Goal: Information Seeking & Learning: Understand process/instructions

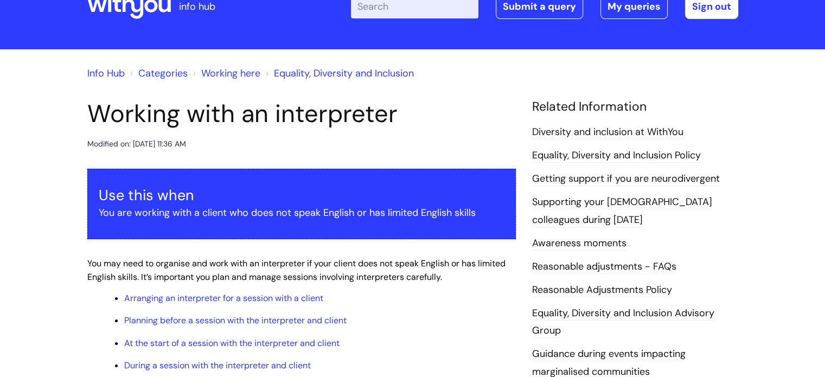
scroll to position [163, 0]
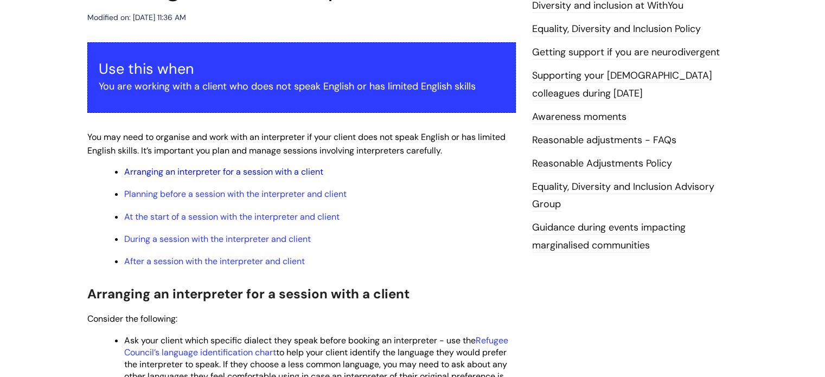
click at [180, 172] on link "Arranging an interpreter for a session with a client" at bounding box center [223, 171] width 199 height 11
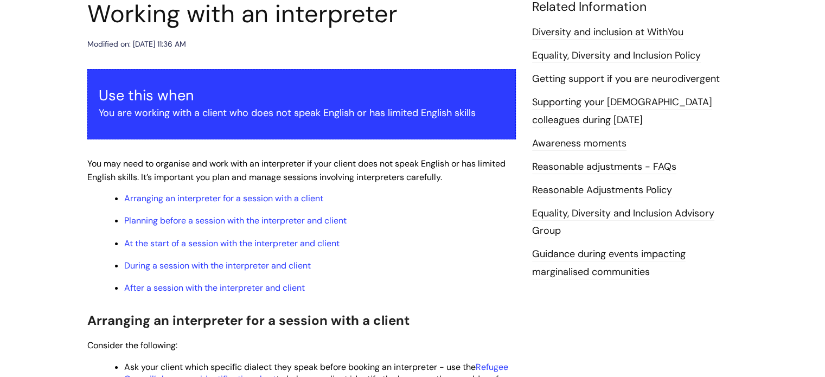
scroll to position [122, 0]
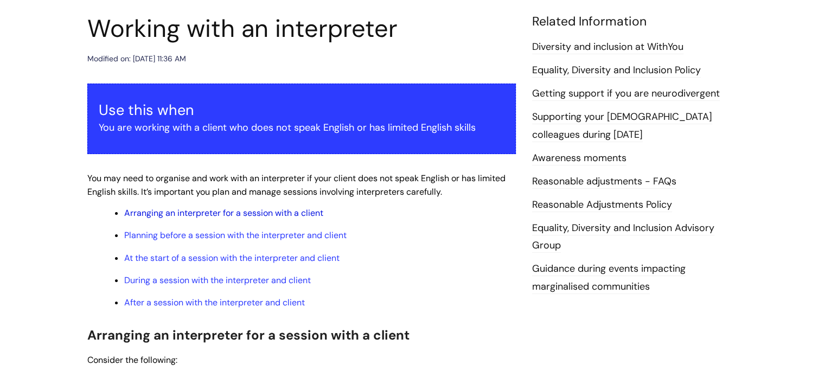
click at [155, 214] on link "Arranging an interpreter for a session with a client" at bounding box center [223, 212] width 199 height 11
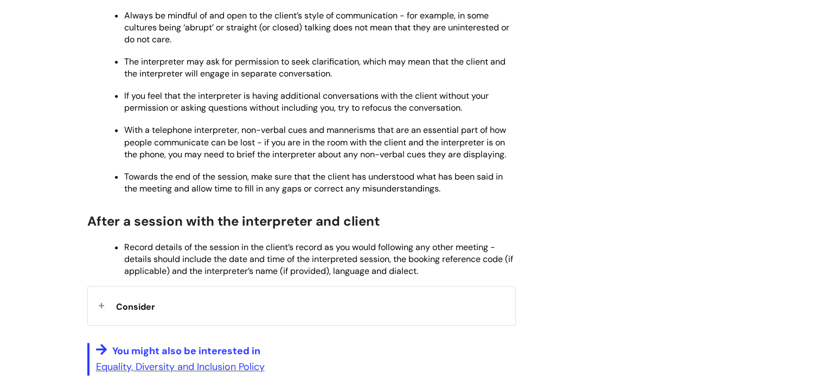
scroll to position [1478, 0]
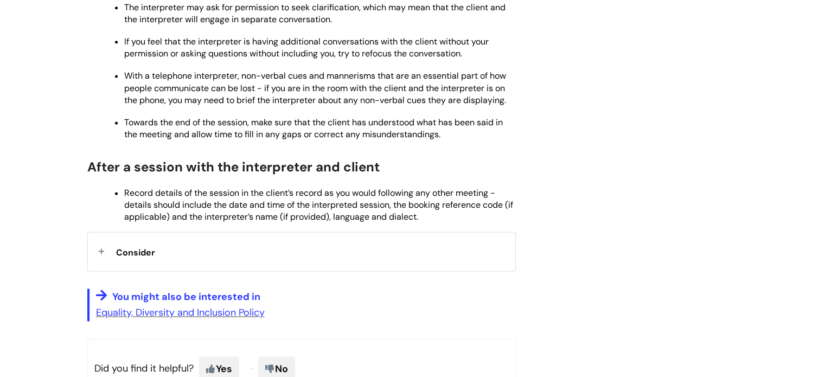
click at [131, 258] on span "Consider" at bounding box center [135, 252] width 39 height 11
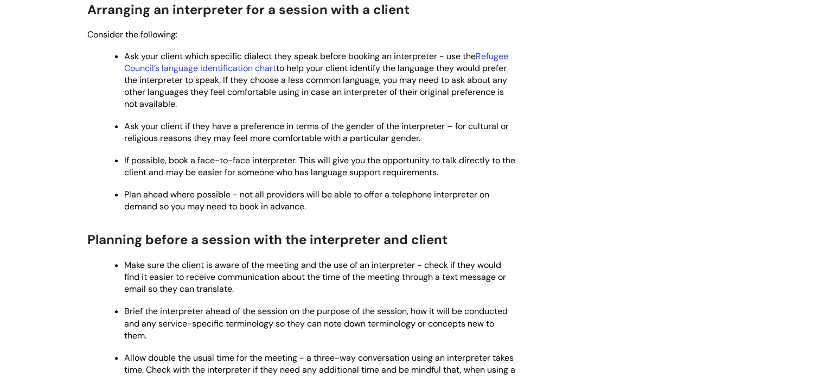
scroll to position [230, 0]
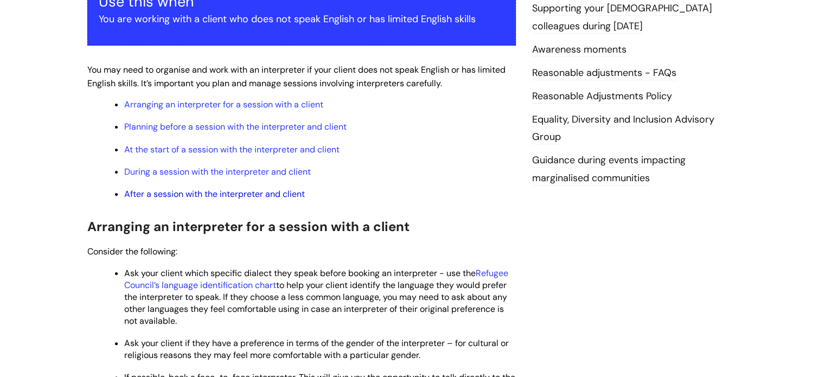
click at [200, 195] on link "After a session with the interpreter and client" at bounding box center [214, 193] width 181 height 11
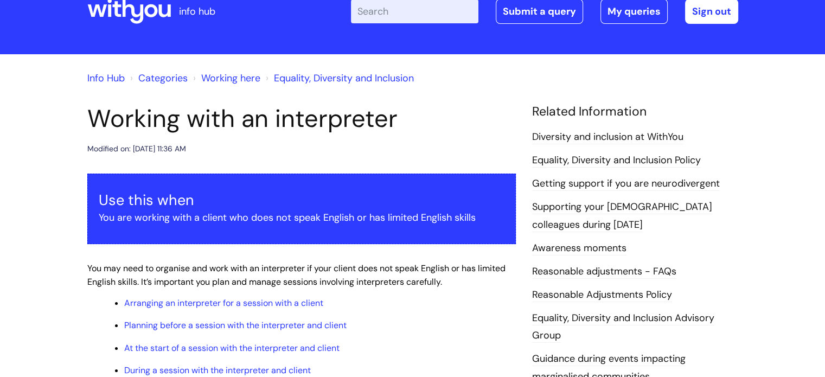
scroll to position [22, 0]
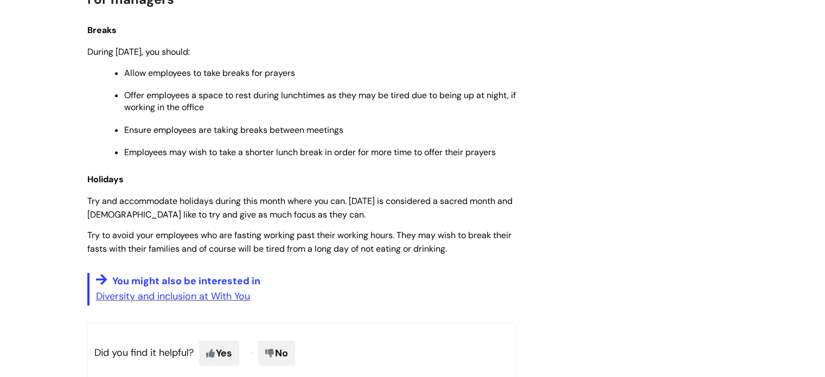
scroll to position [922, 0]
